Goal: Check status: Check status

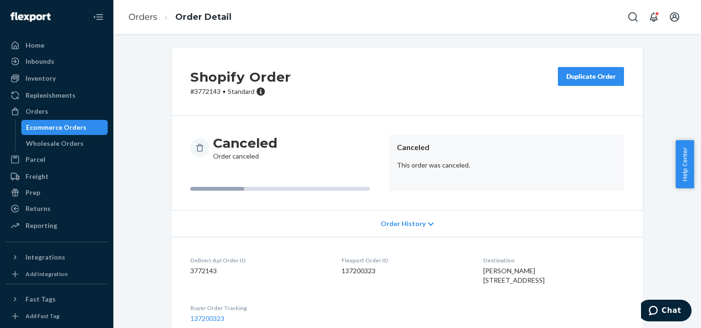
scroll to position [55, 0]
click at [39, 116] on div "Orders" at bounding box center [37, 111] width 23 height 9
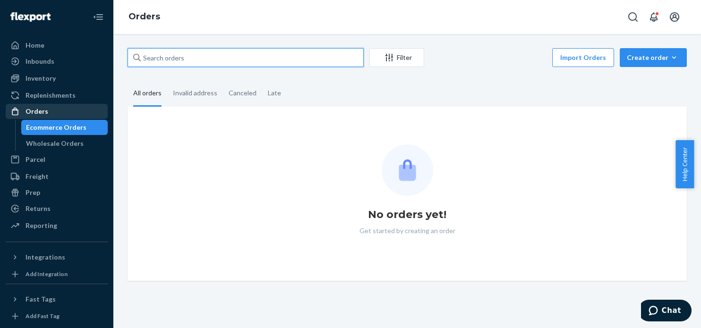
click at [230, 55] on input "text" at bounding box center [246, 57] width 236 height 19
paste input "3763189"
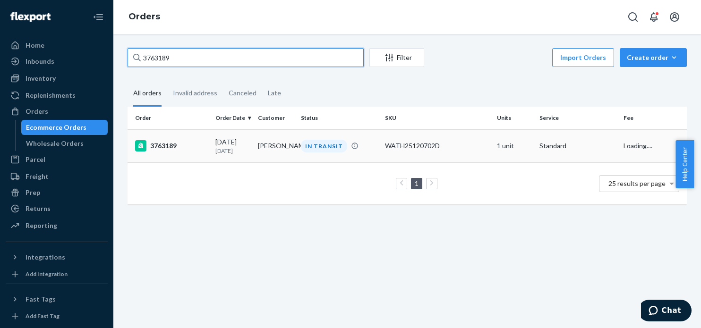
type input "3763189"
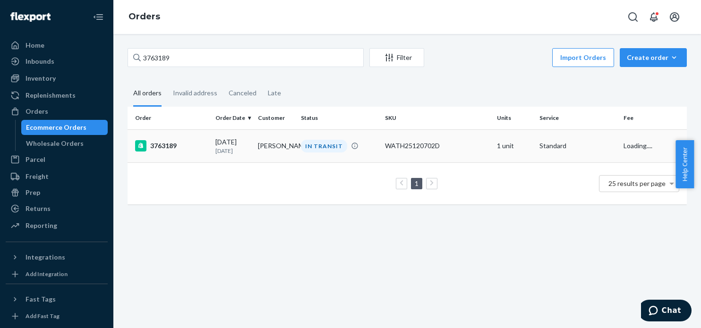
click at [177, 144] on div "3763189" at bounding box center [171, 145] width 73 height 11
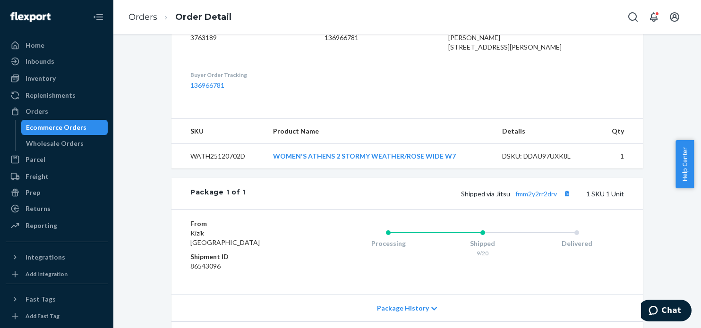
scroll to position [332, 0]
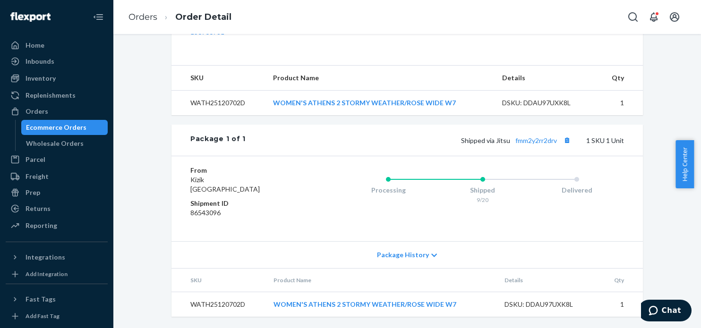
click at [543, 148] on div "Package 1 of 1 Shipped via Jitsu fmm2y2rr2drv 1 SKU 1 Unit" at bounding box center [406, 140] width 471 height 31
click at [543, 144] on link "fmm2y2rr2drv" at bounding box center [536, 140] width 42 height 8
click at [43, 109] on div "Orders" at bounding box center [37, 111] width 23 height 9
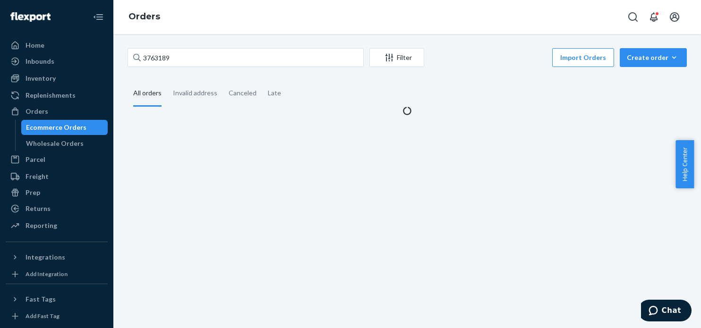
click at [200, 46] on div "3763189 Filter Import Orders Create order Ecommerce order Removal order All ord…" at bounding box center [406, 181] width 587 height 294
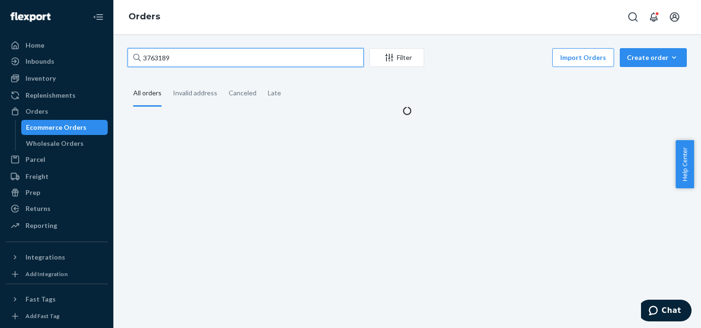
click at [206, 58] on input "3763189" at bounding box center [246, 57] width 236 height 19
paste input "72298"
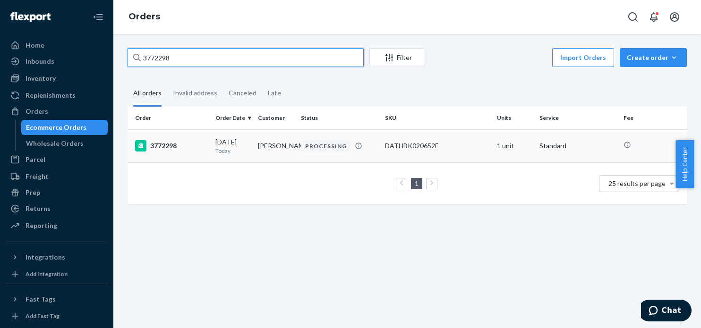
type input "3772298"
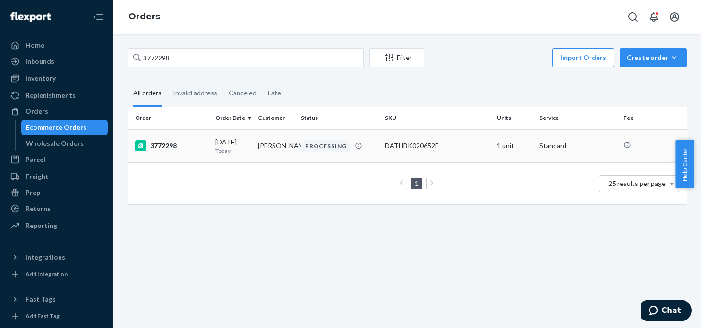
click at [161, 147] on div "3772298" at bounding box center [171, 145] width 73 height 11
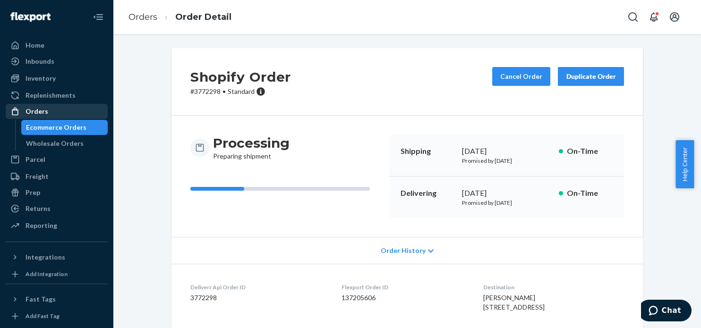
click at [46, 119] on link "Orders" at bounding box center [57, 111] width 102 height 15
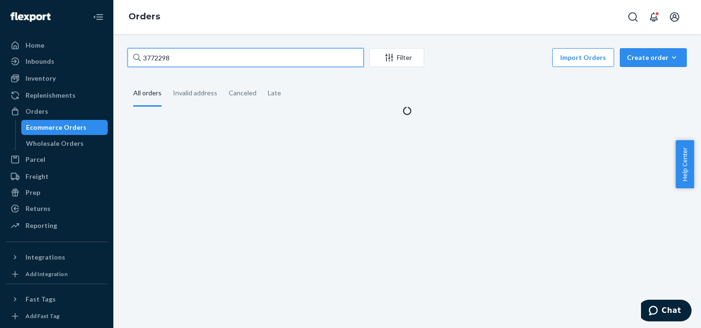
click at [244, 56] on input "3772298" at bounding box center [246, 57] width 236 height 19
paste input "[EMAIL_ADDRESS][DOMAIN_NAME]"
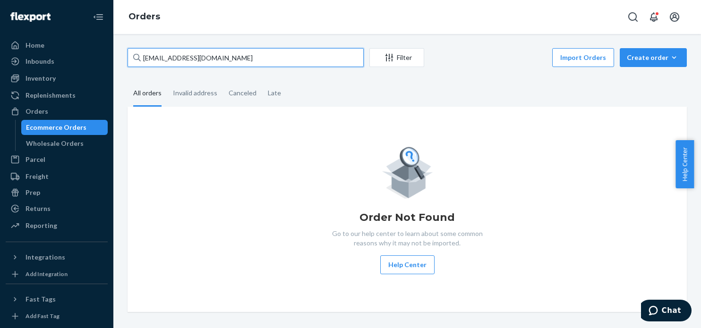
click at [216, 62] on input "[EMAIL_ADDRESS][DOMAIN_NAME]" at bounding box center [246, 57] width 236 height 19
paste input "3771522"
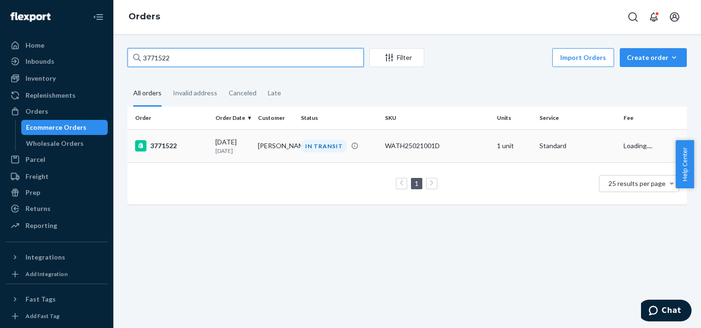
type input "3771522"
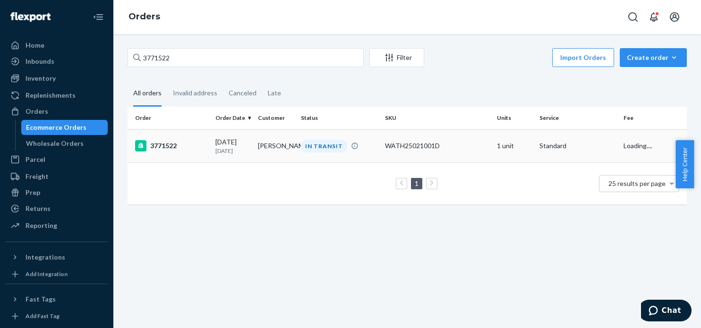
click at [157, 144] on div "3771522" at bounding box center [171, 145] width 73 height 11
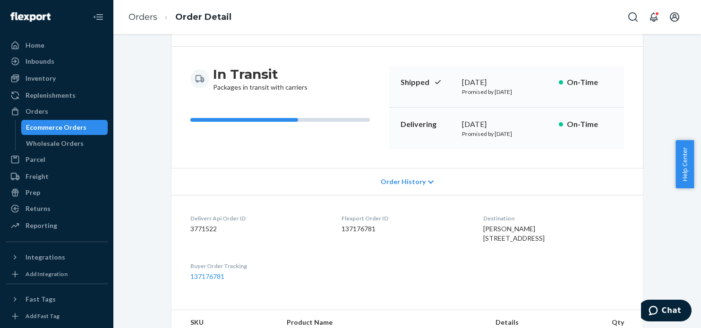
scroll to position [101, 0]
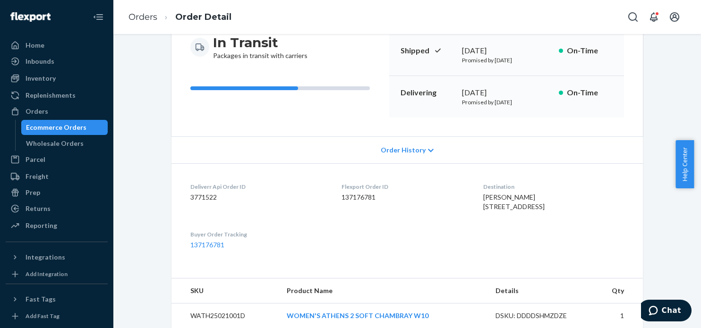
click at [366, 250] on dl "Deliverr Api Order ID 3771522 Flexport Order ID 137176781 Destination [PERSON_N…" at bounding box center [406, 215] width 471 height 105
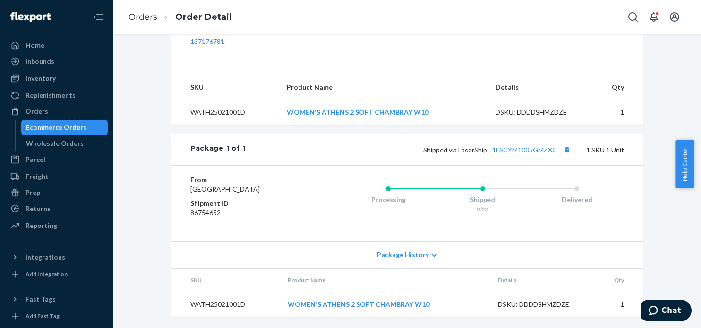
scroll to position [332, 0]
click at [562, 144] on button "Copy tracking number" at bounding box center [567, 150] width 12 height 12
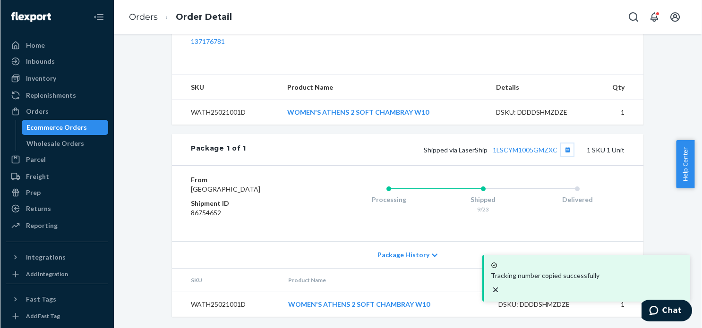
scroll to position [0, 0]
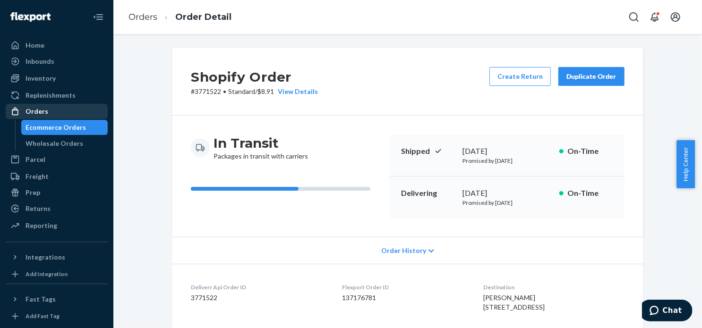
click at [51, 116] on div "Orders" at bounding box center [57, 111] width 100 height 13
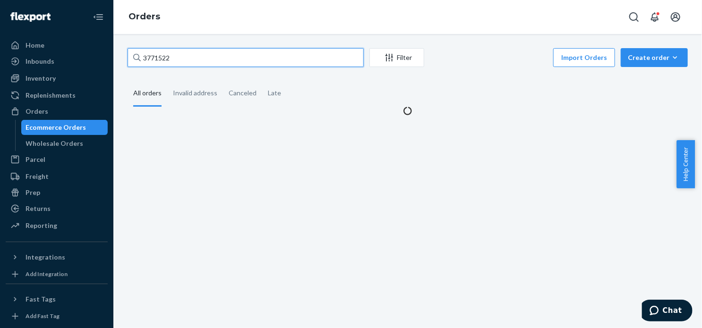
click at [229, 56] on input "3771522" at bounding box center [246, 57] width 236 height 19
paste input "69995"
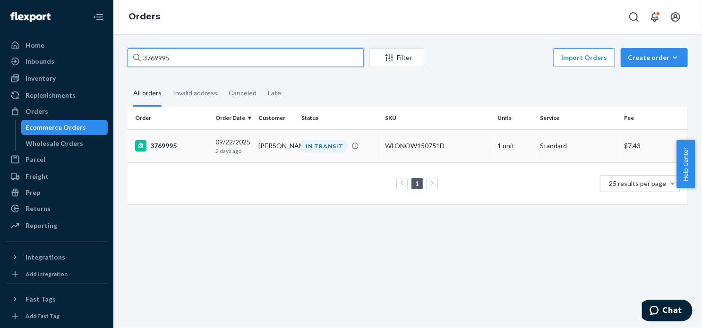
type input "3769995"
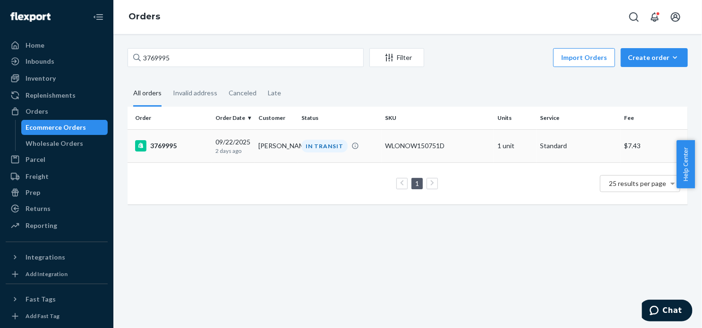
click at [164, 153] on td "3769995" at bounding box center [170, 145] width 84 height 33
